Goal: Task Accomplishment & Management: Complete application form

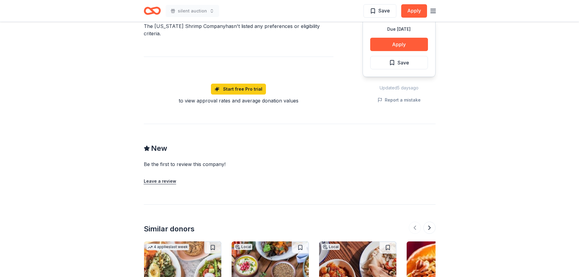
scroll to position [486, 0]
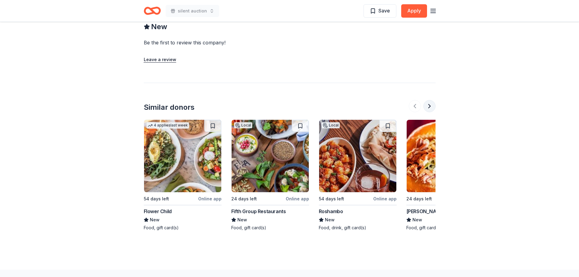
click at [429, 100] on button at bounding box center [429, 106] width 12 height 12
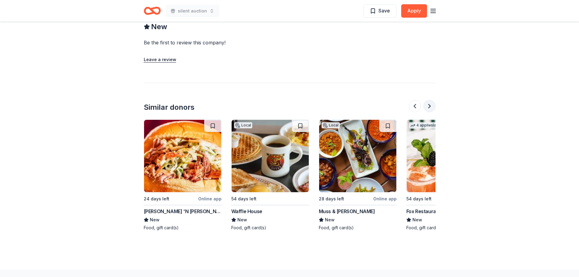
click at [429, 100] on button at bounding box center [429, 106] width 12 height 12
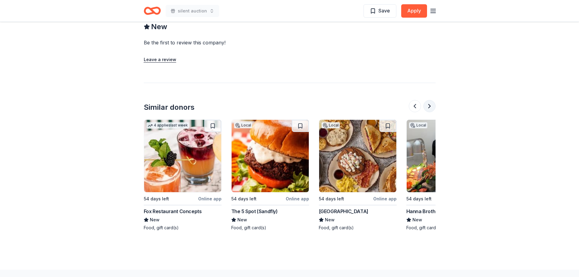
click at [429, 100] on button at bounding box center [429, 106] width 12 height 12
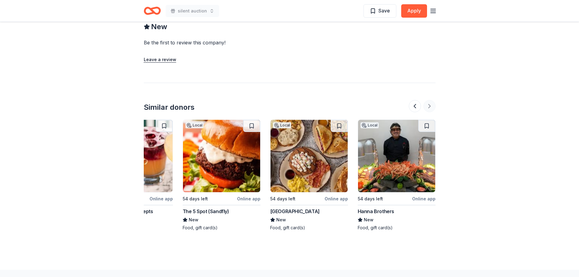
click at [429, 100] on div at bounding box center [422, 106] width 27 height 12
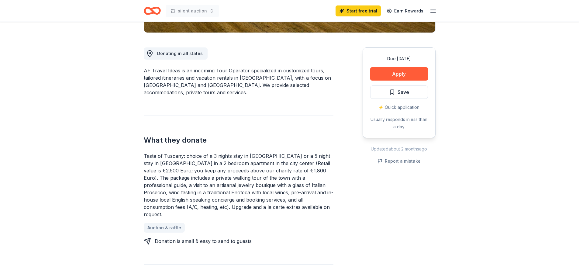
scroll to position [334, 0]
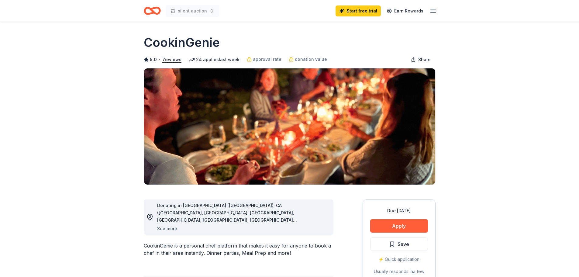
click at [167, 228] on button "See more" at bounding box center [167, 228] width 20 height 7
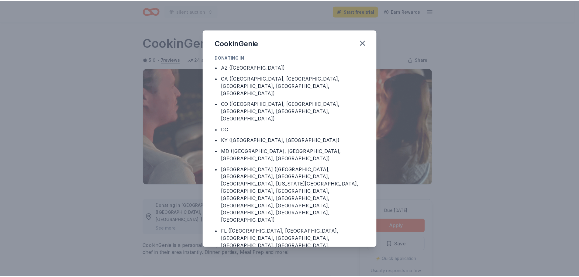
scroll to position [32, 0]
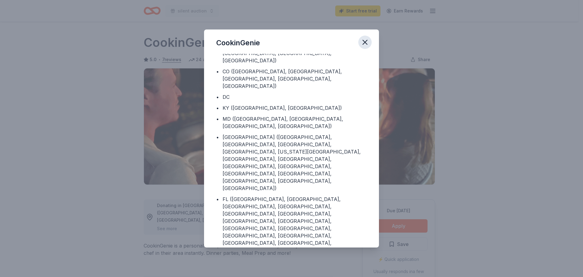
click at [364, 40] on icon "button" at bounding box center [365, 42] width 9 height 9
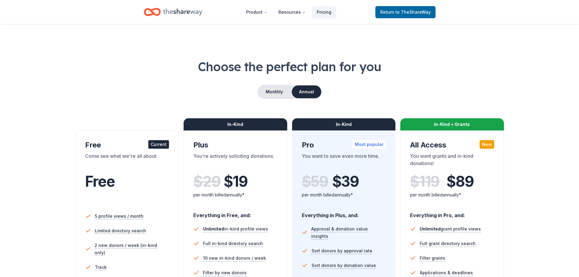
click at [186, 12] on icon "Home" at bounding box center [182, 12] width 39 height 12
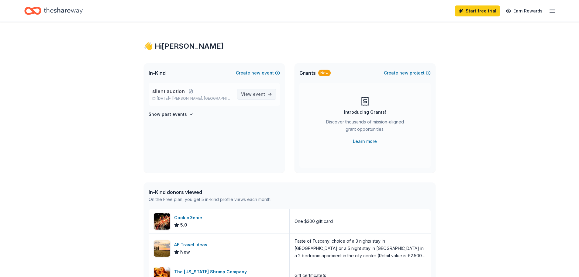
click at [261, 95] on span "event" at bounding box center [259, 93] width 12 height 5
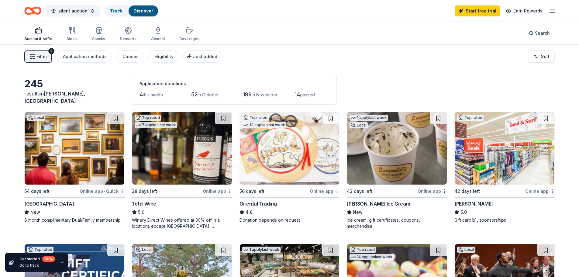
click at [396, 141] on img at bounding box center [397, 148] width 100 height 72
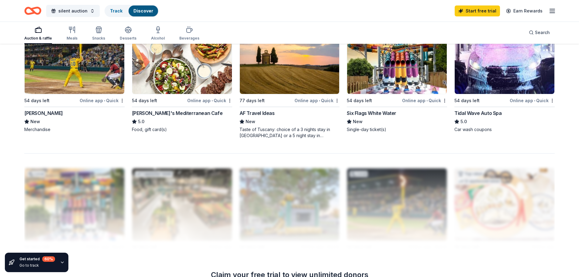
scroll to position [606, 0]
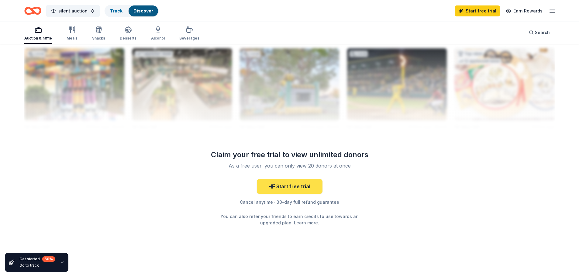
click at [302, 187] on link "Start free trial" at bounding box center [290, 186] width 66 height 15
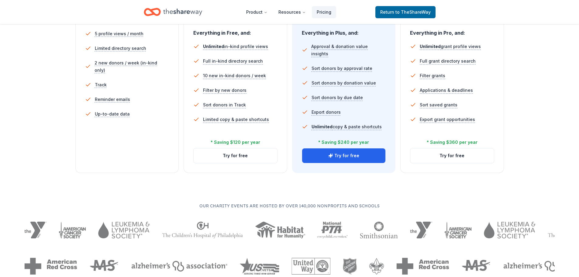
scroll to position [30, 0]
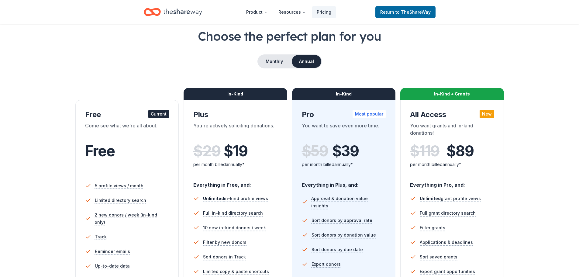
click at [174, 113] on div "Free Current Come see what we're all about. Free 5 profile views / month Limite…" at bounding box center [127, 212] width 104 height 225
click at [162, 113] on div "Current" at bounding box center [158, 114] width 21 height 9
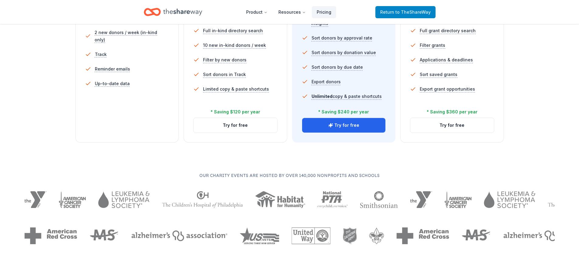
click at [404, 10] on span "to TheShareWay" at bounding box center [412, 11] width 35 height 5
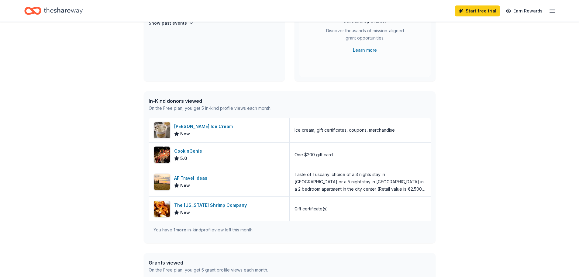
scroll to position [152, 0]
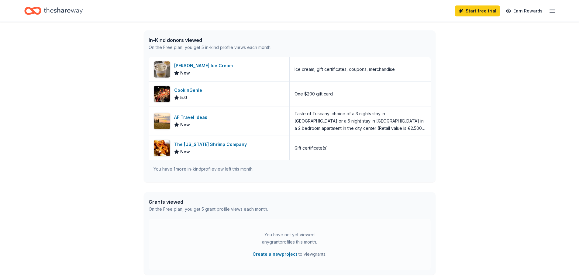
click at [172, 166] on div "You have 1 more in-kind profile view left this month." at bounding box center [203, 168] width 100 height 7
click at [182, 173] on div "You have 1 more in-kind profile view left this month." at bounding box center [290, 168] width 282 height 17
click at [182, 168] on span "1 more" at bounding box center [179, 168] width 13 height 5
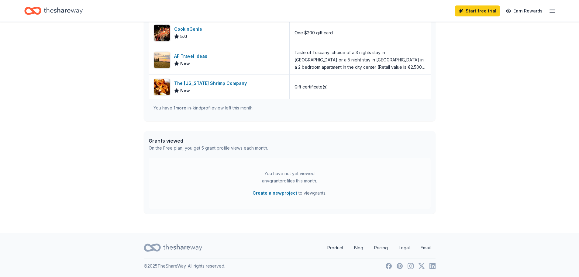
scroll to position [31, 0]
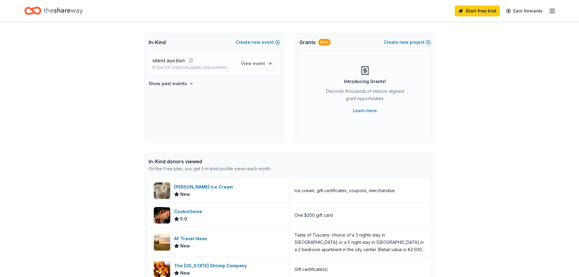
click at [164, 67] on p "[DATE] • [GEOGRAPHIC_DATA], [GEOGRAPHIC_DATA]" at bounding box center [192, 67] width 80 height 5
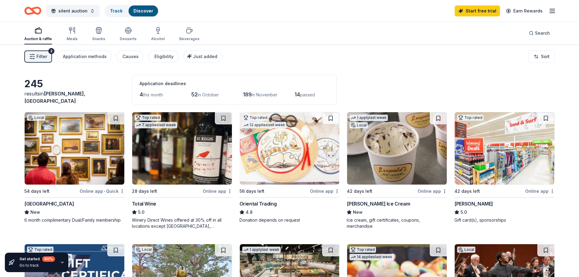
click at [29, 32] on div "button" at bounding box center [38, 30] width 28 height 7
click at [114, 13] on div "Track" at bounding box center [116, 10] width 22 height 11
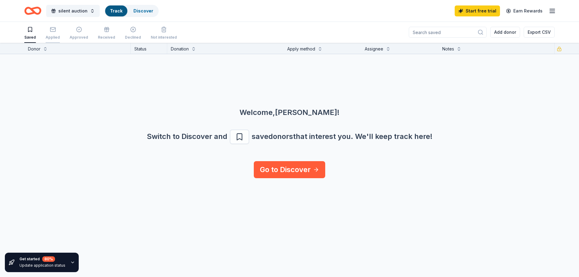
click at [50, 36] on div "Applied" at bounding box center [53, 37] width 14 height 5
click at [50, 31] on icon "button" at bounding box center [53, 30] width 6 height 6
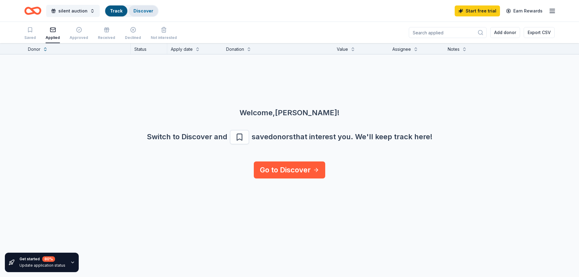
click at [140, 11] on link "Discover" at bounding box center [143, 10] width 20 height 5
click at [70, 11] on span "silent auction" at bounding box center [72, 10] width 29 height 7
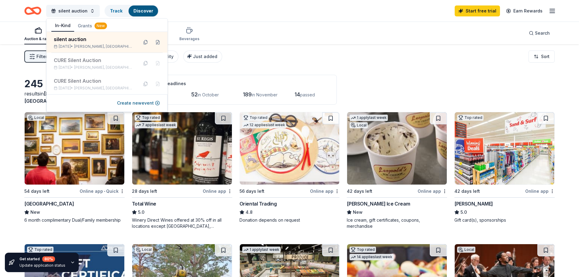
click at [258, 18] on div "silent auction Track Discover Start free trial Earn Rewards" at bounding box center [289, 11] width 530 height 14
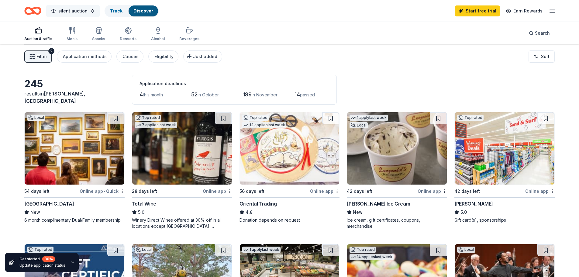
click at [60, 11] on span "silent auction" at bounding box center [72, 10] width 29 height 7
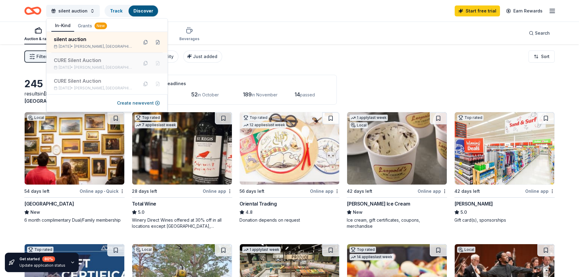
click at [75, 57] on div "CURE Silent Auction" at bounding box center [94, 60] width 80 height 7
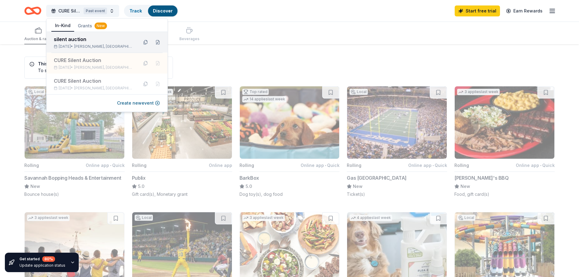
click at [79, 36] on div "silent auction" at bounding box center [94, 39] width 80 height 7
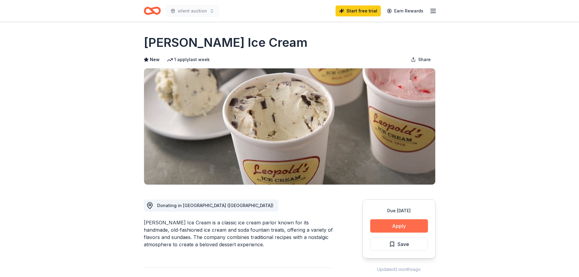
click at [398, 228] on button "Apply" at bounding box center [399, 225] width 58 height 13
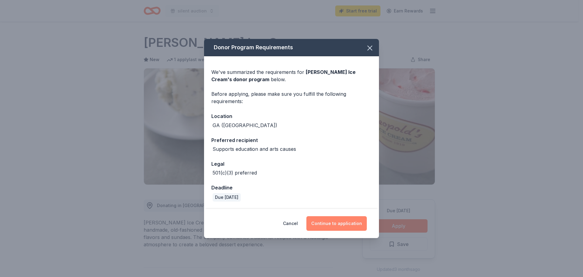
click at [338, 225] on button "Continue to application" at bounding box center [337, 223] width 60 height 15
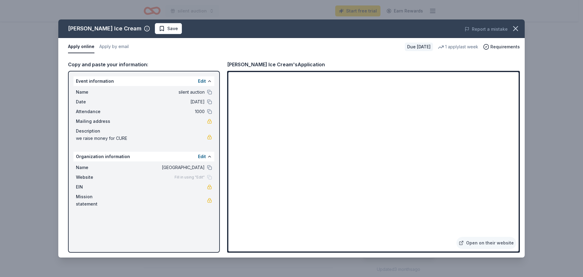
click at [576, 83] on div "Leopold's Ice Cream Save Report a mistake Apply online Apply by email Due in 42…" at bounding box center [291, 138] width 583 height 277
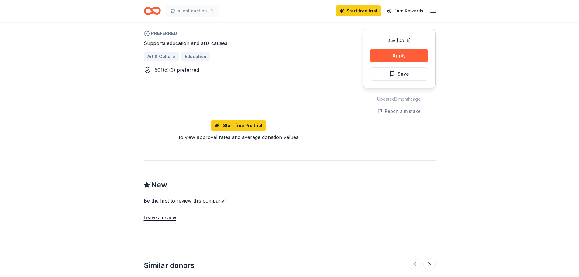
scroll to position [547, 0]
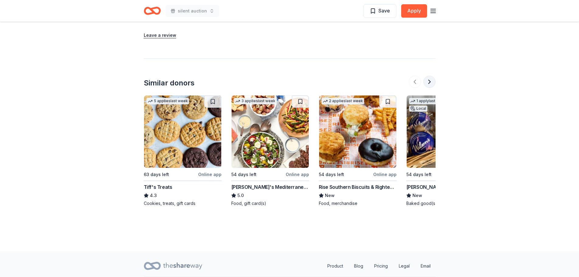
click at [428, 81] on button at bounding box center [429, 82] width 12 height 12
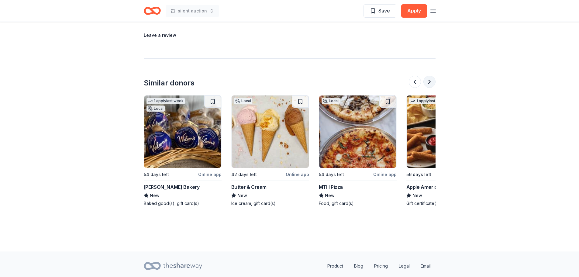
click at [428, 81] on button at bounding box center [429, 82] width 12 height 12
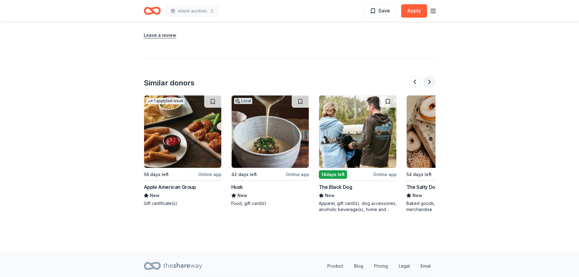
click at [428, 81] on button at bounding box center [429, 82] width 12 height 12
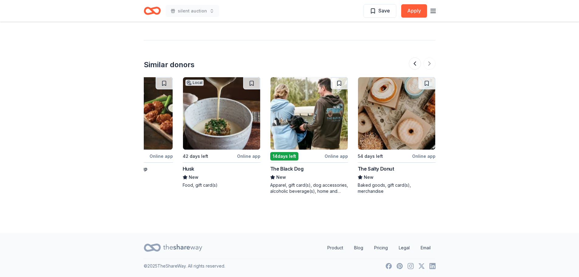
scroll to position [504, 0]
